Goal: Task Accomplishment & Management: Complete application form

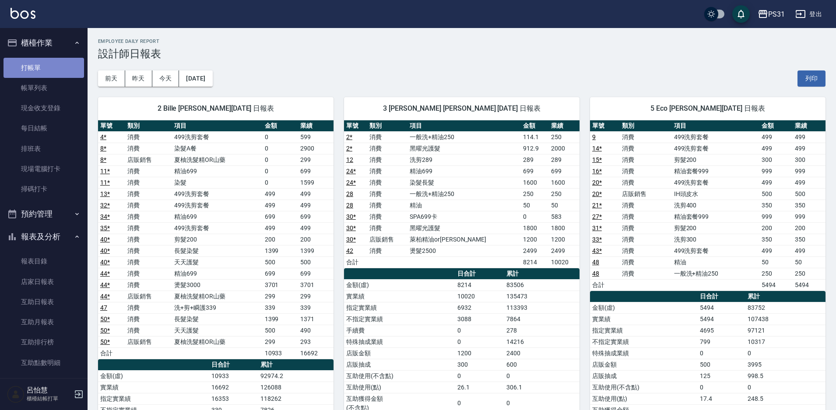
click at [50, 66] on link "打帳單" at bounding box center [44, 68] width 81 height 20
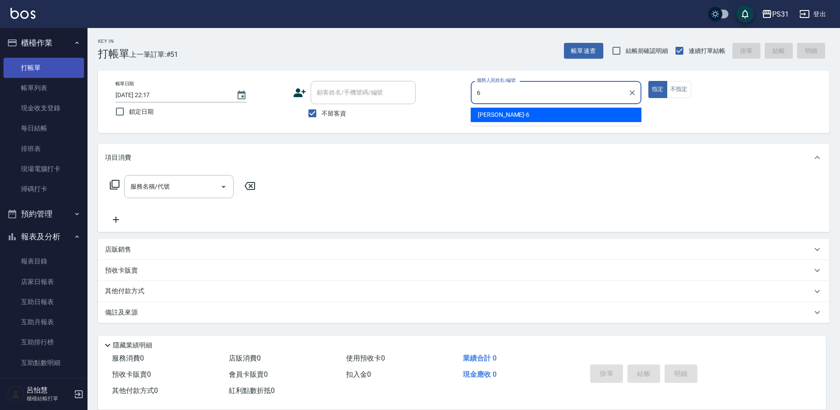
type input "Aki-6"
type button "true"
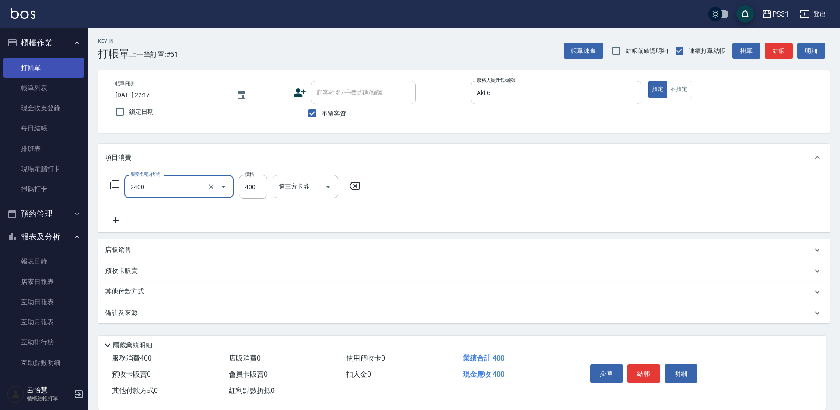
type input "洗剪400(2400)"
type input "500"
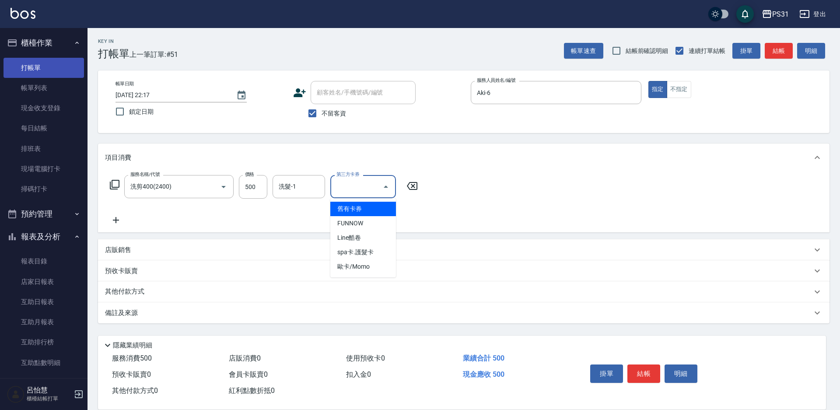
type input "舊有卡券"
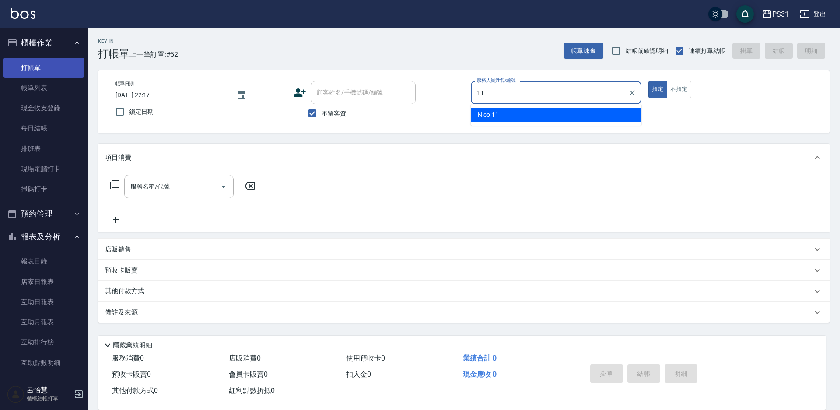
type input "Nico-11"
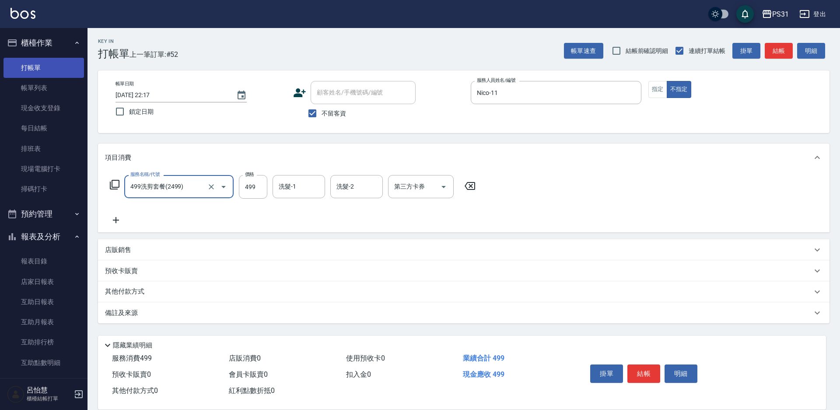
type input "499洗剪套餐(2499)"
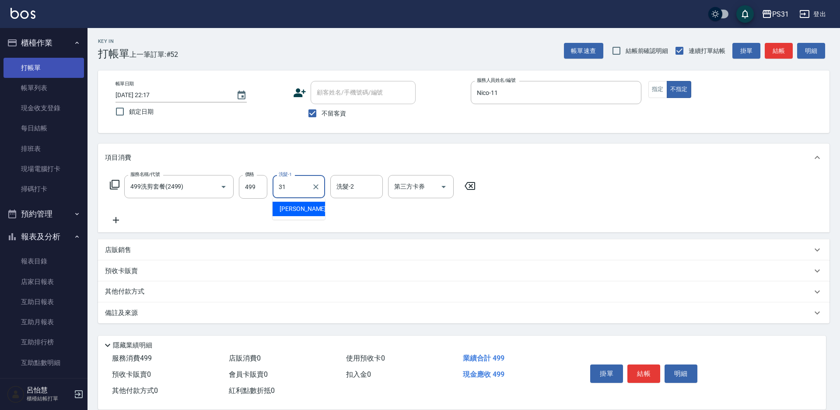
type input "[PERSON_NAME]-31"
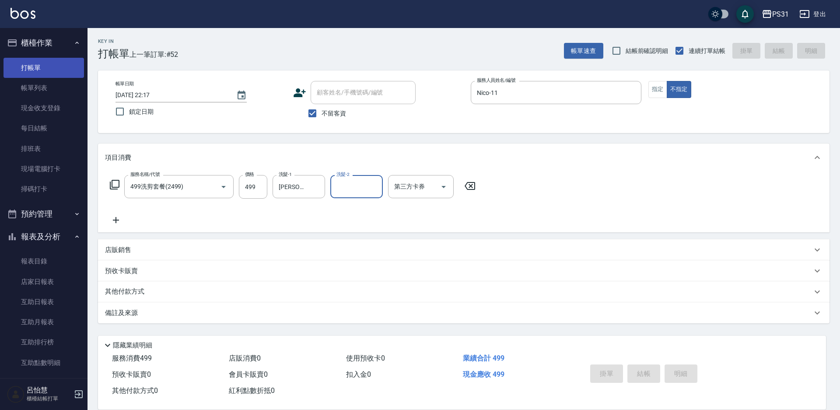
type input "[DATE] 22:18"
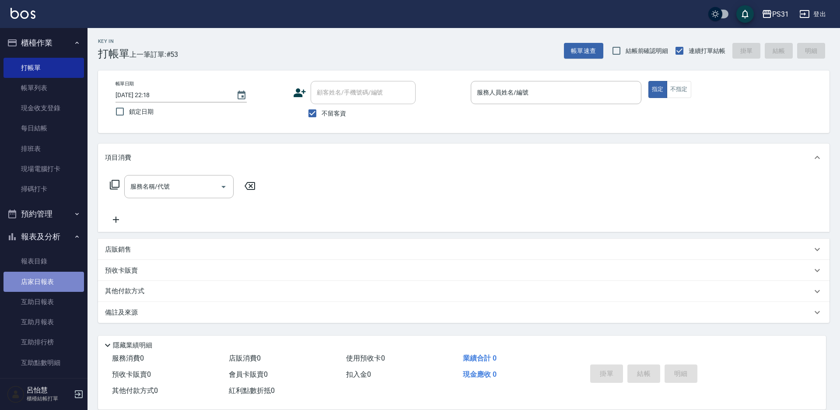
click at [43, 281] on link "店家日報表" at bounding box center [44, 282] width 81 height 20
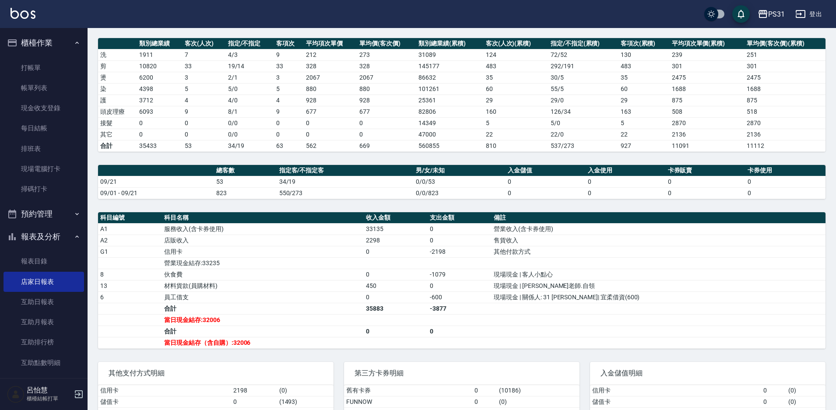
scroll to position [131, 0]
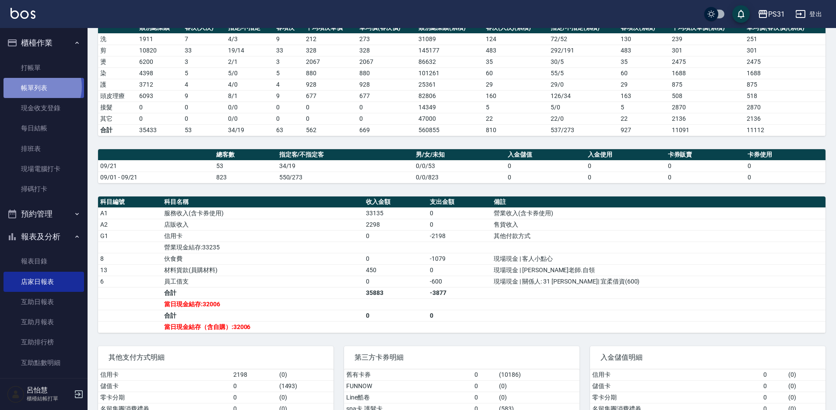
click at [39, 87] on link "帳單列表" at bounding box center [44, 88] width 81 height 20
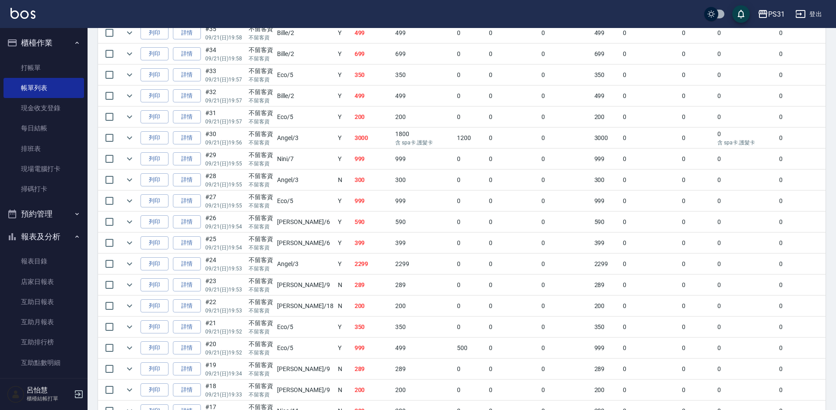
scroll to position [615, 0]
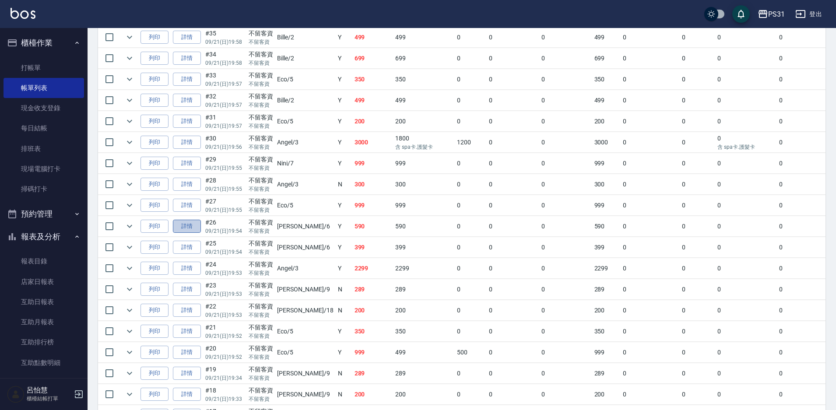
click at [193, 224] on link "詳情" at bounding box center [187, 227] width 28 height 14
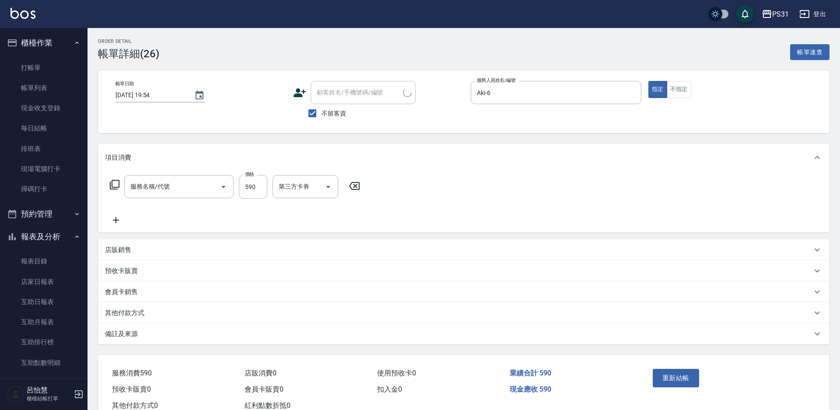
type input "[DATE] 19:54"
checkbox input "true"
type input "Aki-6"
type input "499洗剪套餐(2499)"
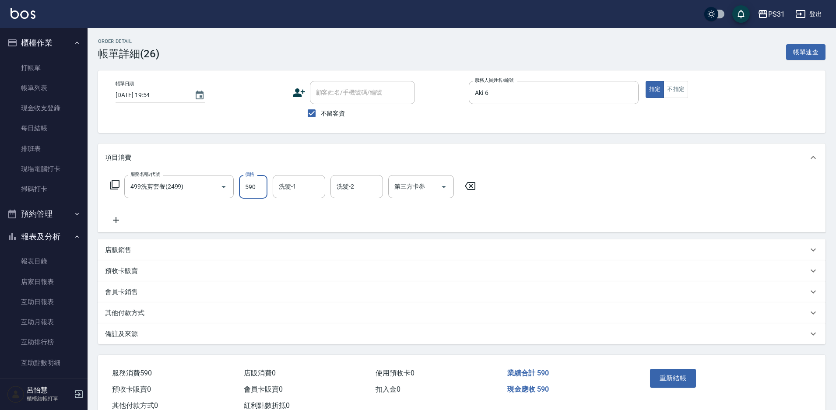
click at [253, 190] on input "590" at bounding box center [253, 187] width 28 height 24
click at [210, 188] on icon "Clear" at bounding box center [211, 187] width 9 height 9
type input "399"
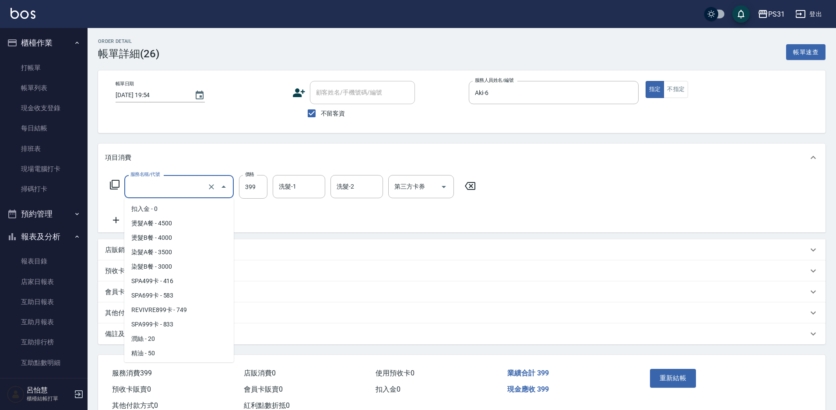
click at [186, 187] on input "服務名稱/代號" at bounding box center [166, 186] width 77 height 15
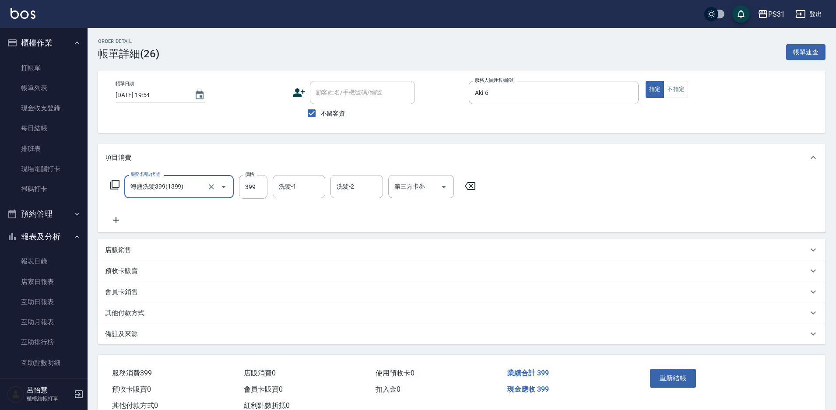
type input "海鹽洗髮399(1399)"
click at [671, 375] on button "重新結帳" at bounding box center [673, 378] width 46 height 18
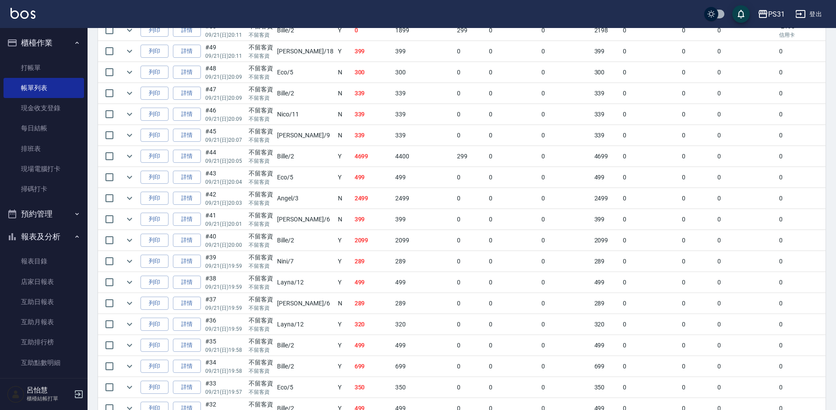
scroll to position [219, 0]
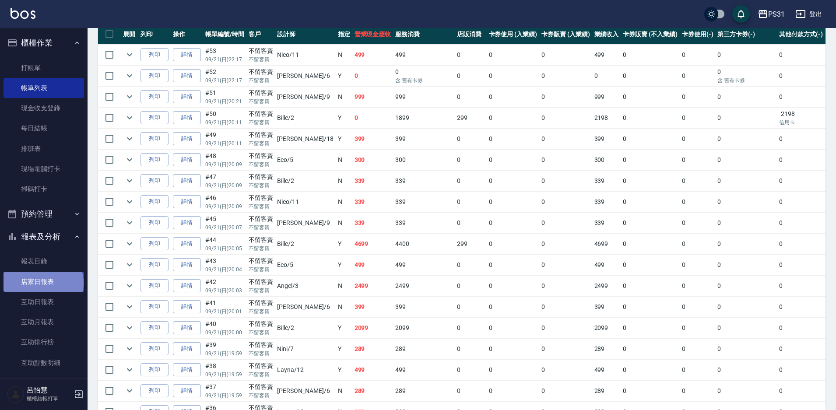
click at [42, 283] on link "店家日報表" at bounding box center [44, 282] width 81 height 20
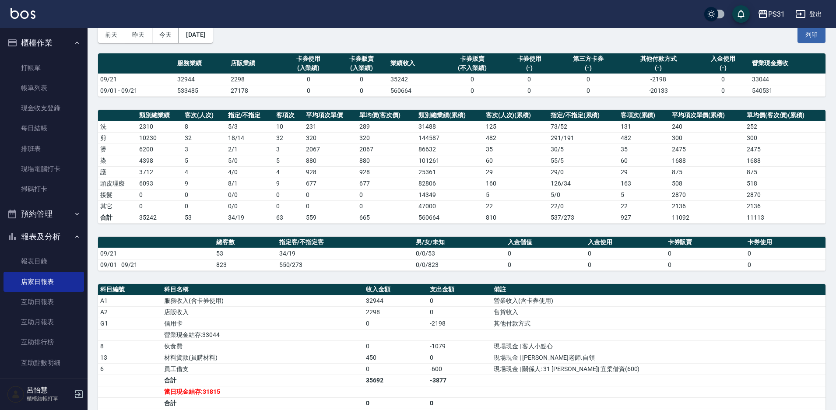
scroll to position [88, 0]
